Goal: Information Seeking & Learning: Learn about a topic

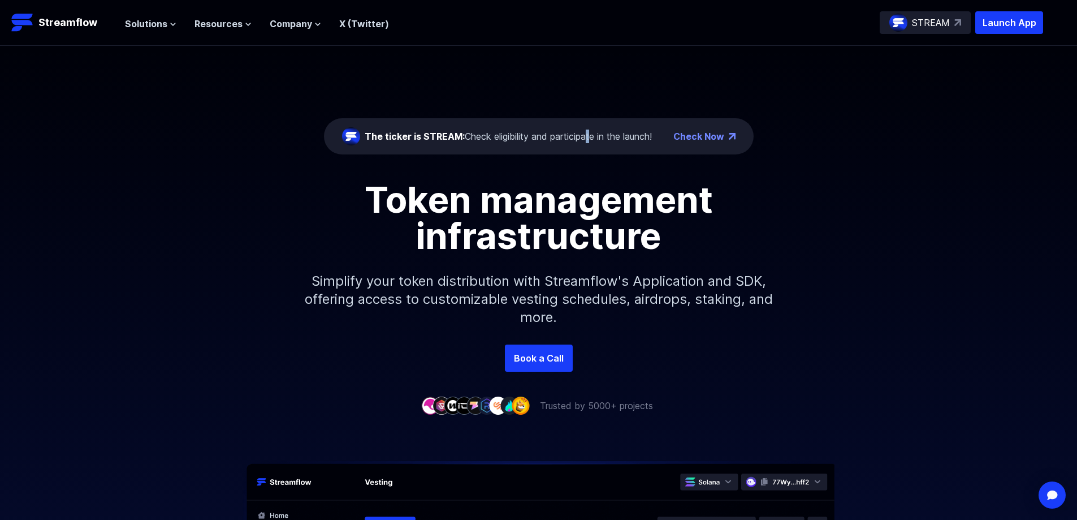
click at [585, 141] on div "The ticker is STREAM: Check eligibility and participate in the launch!" at bounding box center [508, 137] width 287 height 14
click at [526, 82] on div "The ticker is STREAM: Check eligibility and participate in the launch! Check No…" at bounding box center [538, 195] width 1077 height 299
click at [470, 132] on div "The ticker is STREAM: Check eligibility and participate in the launch!" at bounding box center [508, 137] width 287 height 14
click at [154, 26] on span "Solutions" at bounding box center [146, 24] width 42 height 14
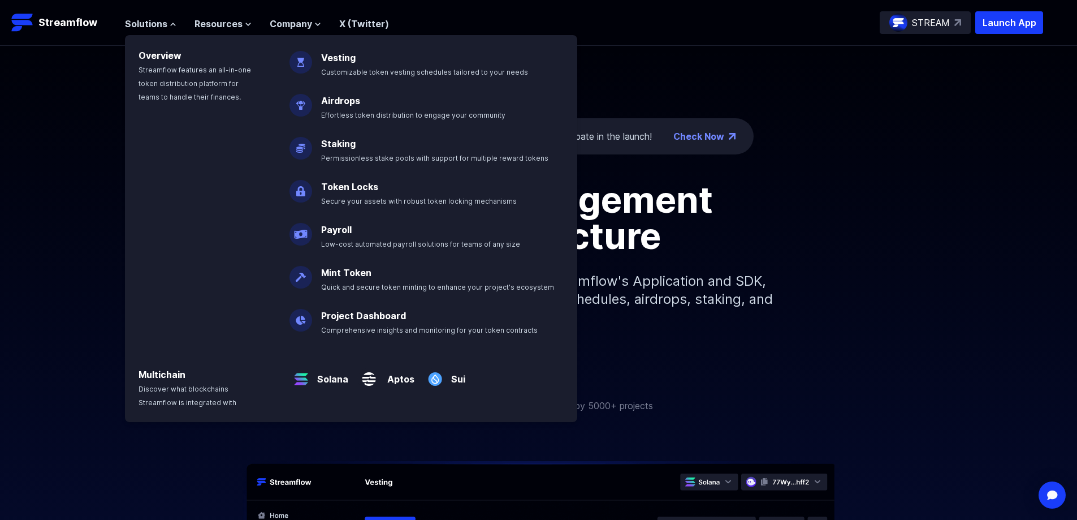
click at [57, 120] on div "The ticker is STREAM: Check eligibility and participate in the launch! Check No…" at bounding box center [538, 195] width 1077 height 299
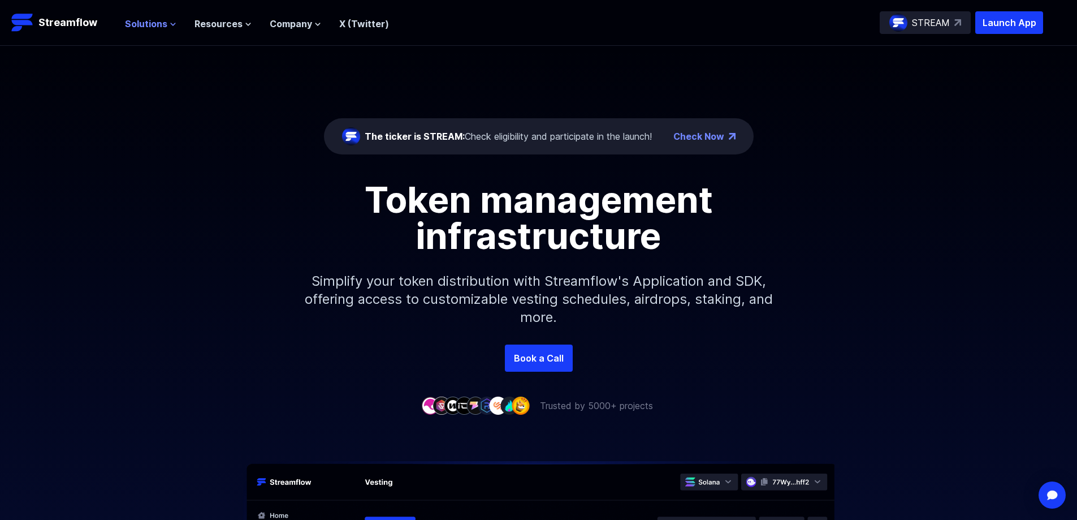
click at [152, 21] on span "Solutions" at bounding box center [146, 24] width 42 height 14
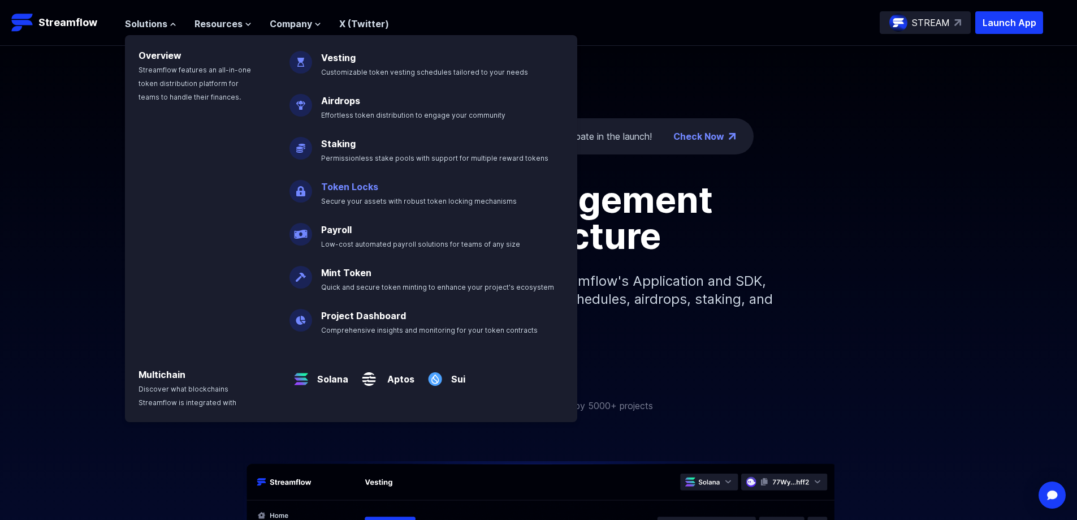
click at [423, 197] on span "Secure your assets with robust token locking mechanisms" at bounding box center [419, 201] width 196 height 8
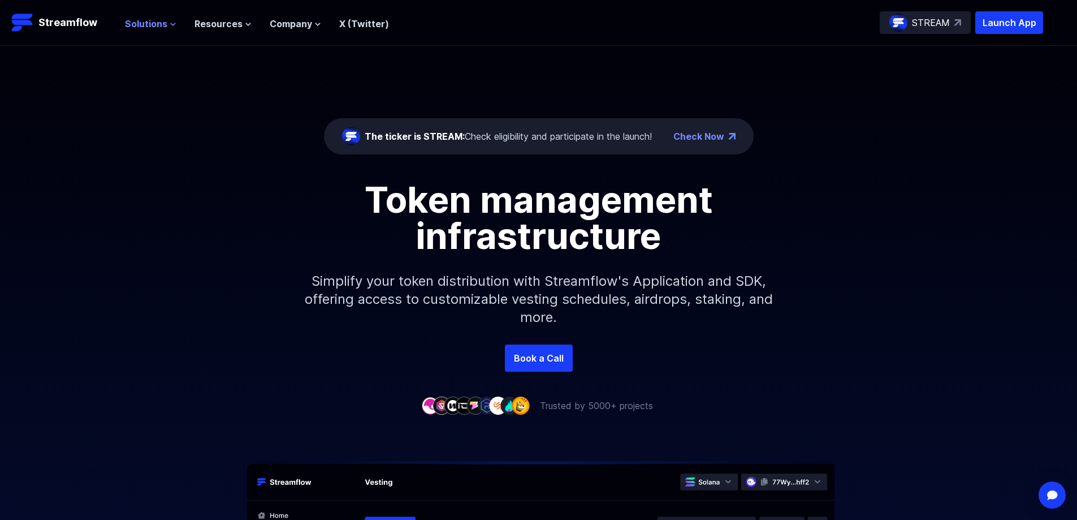
click at [143, 25] on span "Solutions" at bounding box center [146, 24] width 42 height 14
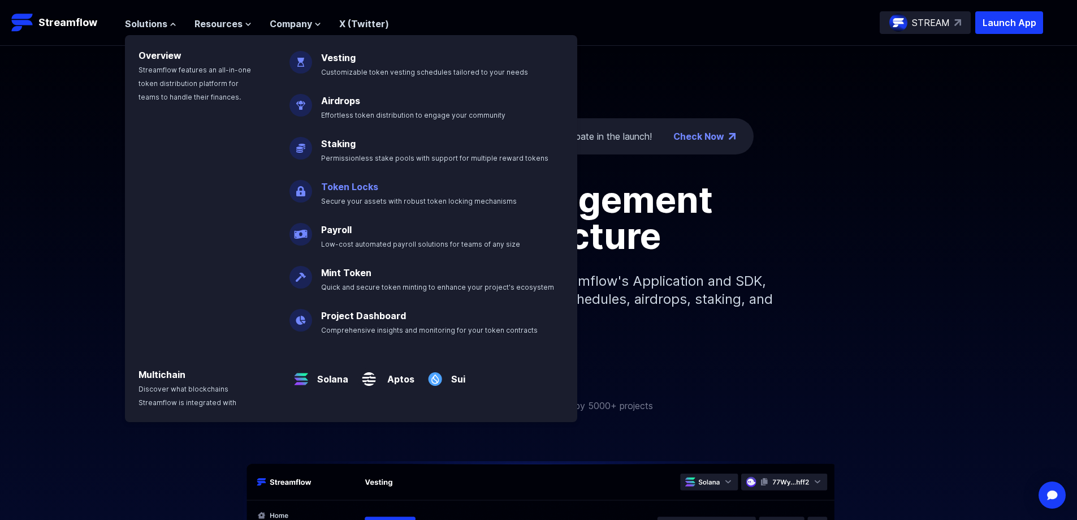
click at [337, 182] on link "Token Locks" at bounding box center [349, 186] width 57 height 11
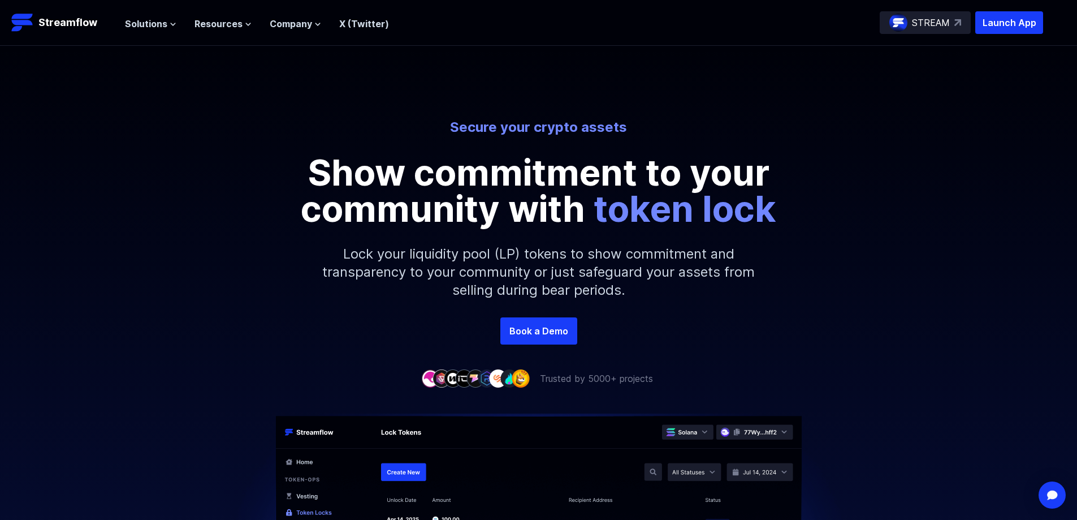
click at [943, 23] on p "STREAM" at bounding box center [931, 23] width 38 height 14
